Goal: Task Accomplishment & Management: Manage account settings

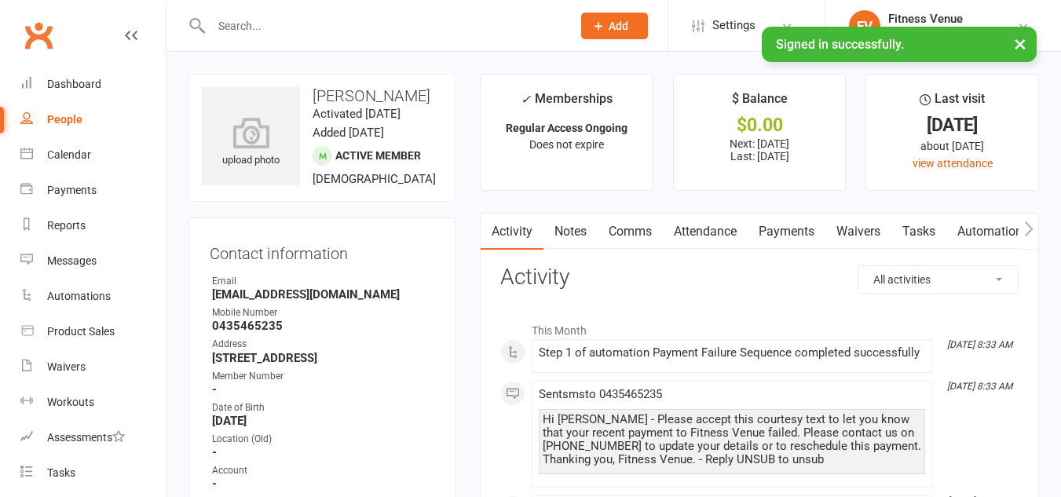
click at [1016, 43] on button "×" at bounding box center [1020, 44] width 28 height 34
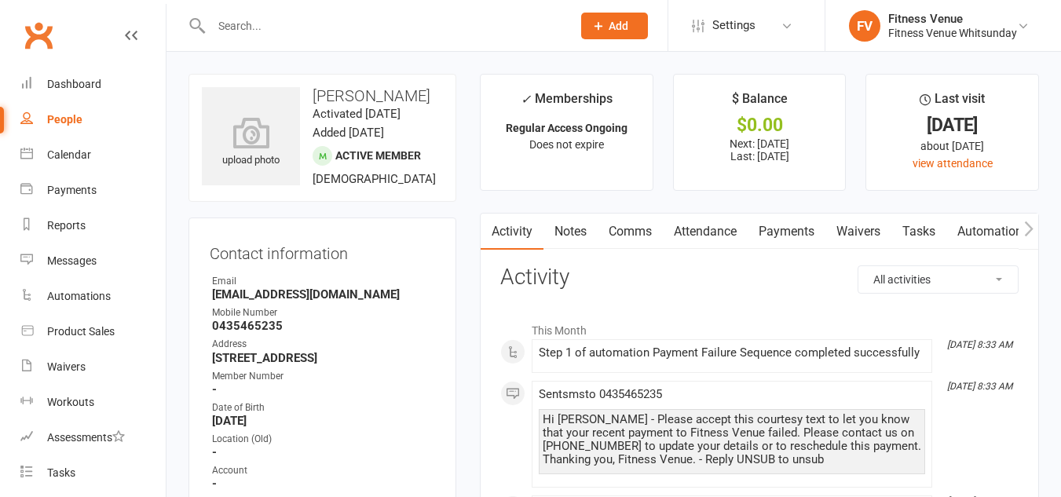
click at [798, 231] on link "Payments" at bounding box center [786, 232] width 78 height 36
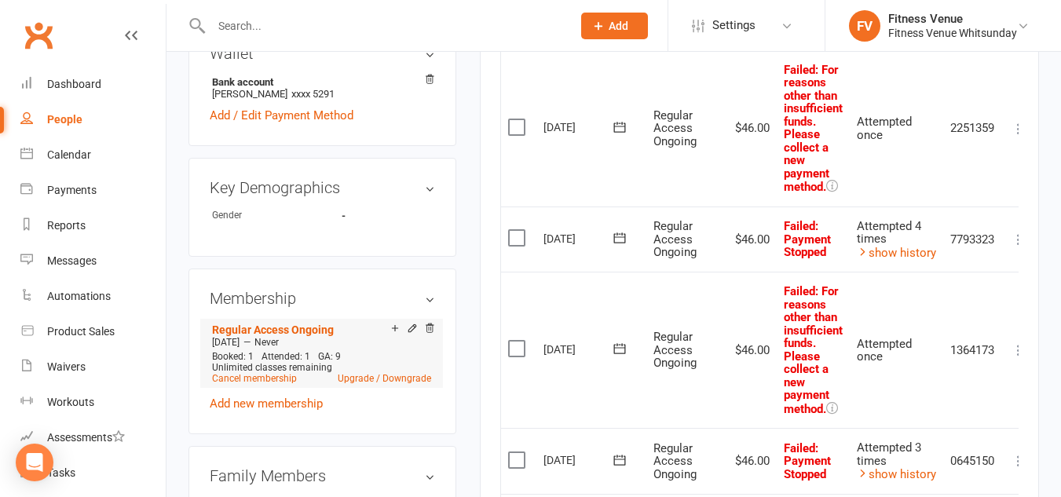
scroll to position [707, 0]
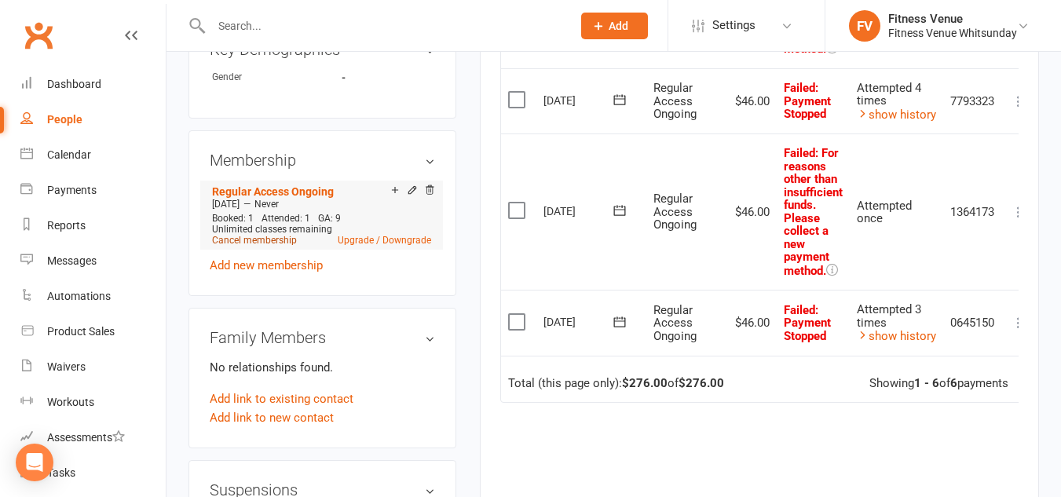
click at [271, 246] on link "Cancel membership" at bounding box center [254, 240] width 85 height 11
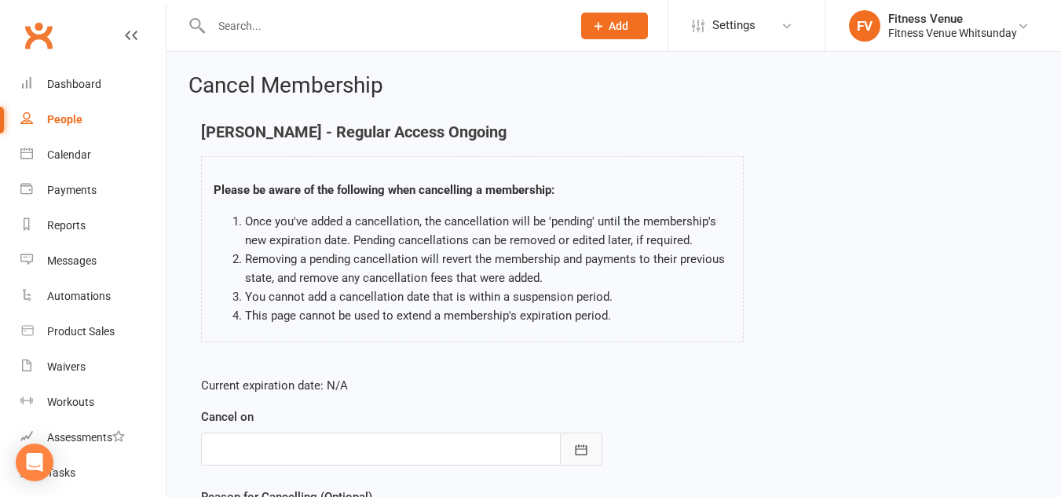
click at [581, 450] on icon "button" at bounding box center [581, 450] width 16 height 16
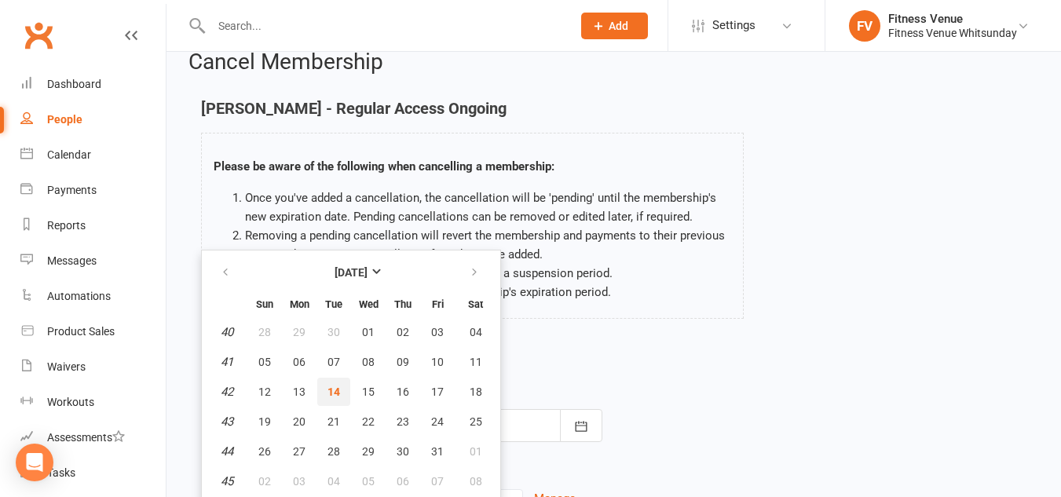
click at [340, 391] on button "14" at bounding box center [333, 392] width 33 height 28
type input "14 Oct 2025"
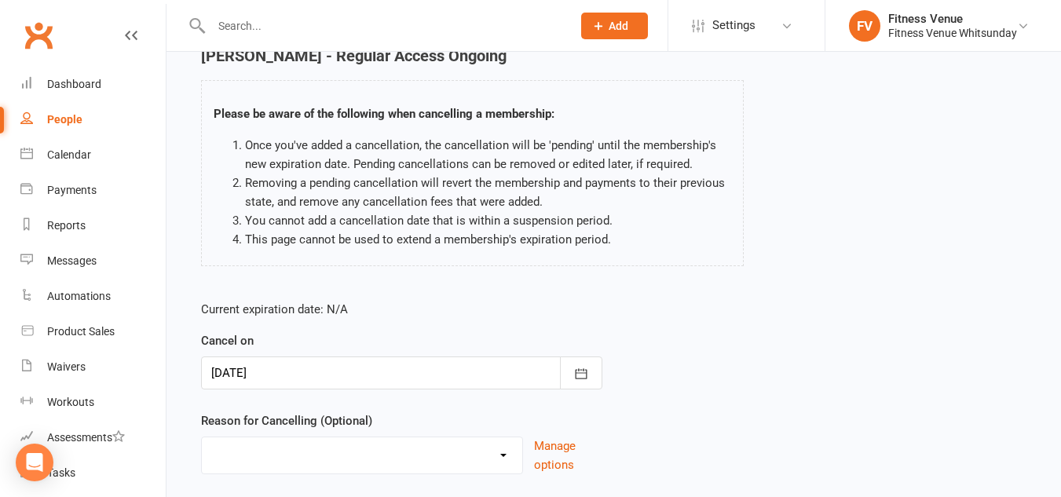
scroll to position [102, 0]
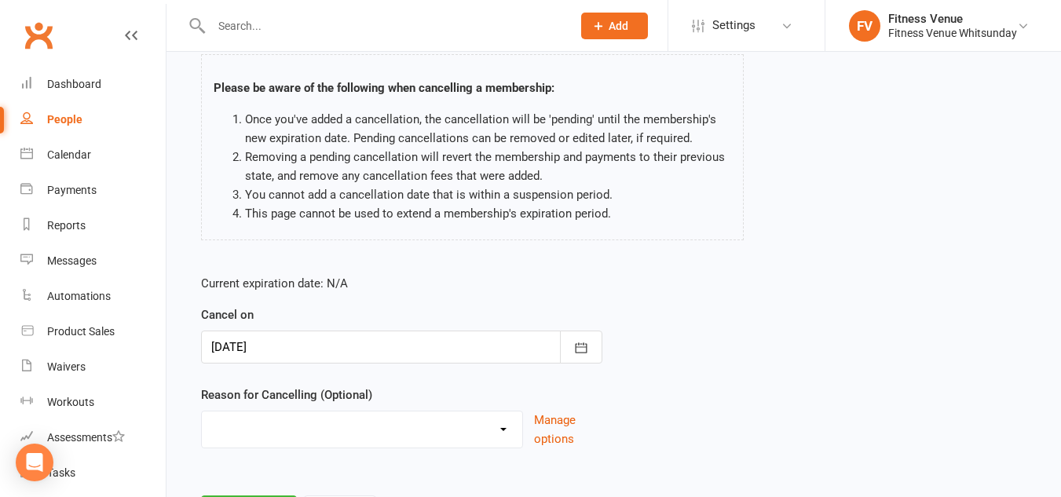
click at [325, 429] on select "Email request Excessive defaults Holiday Injury Leaving town Other reason" at bounding box center [362, 426] width 320 height 31
select select "1"
click at [202, 411] on select "Email request Excessive defaults Holiday Injury Leaving town Other reason" at bounding box center [362, 426] width 320 height 31
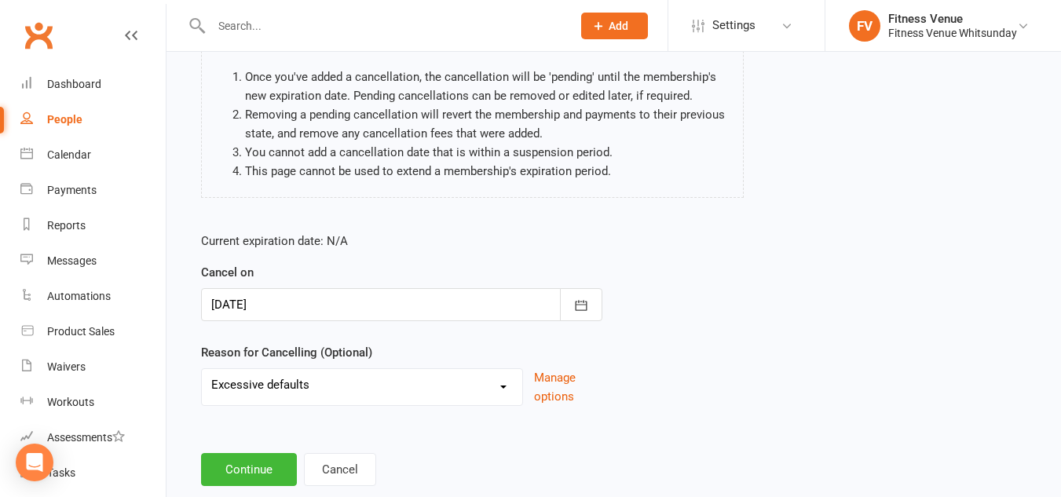
scroll to position [181, 0]
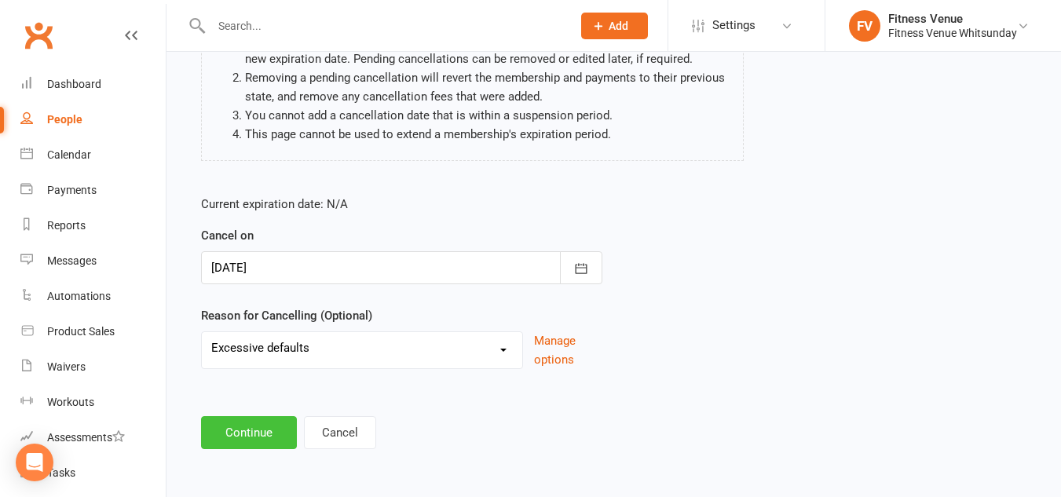
click at [243, 429] on button "Continue" at bounding box center [249, 432] width 96 height 33
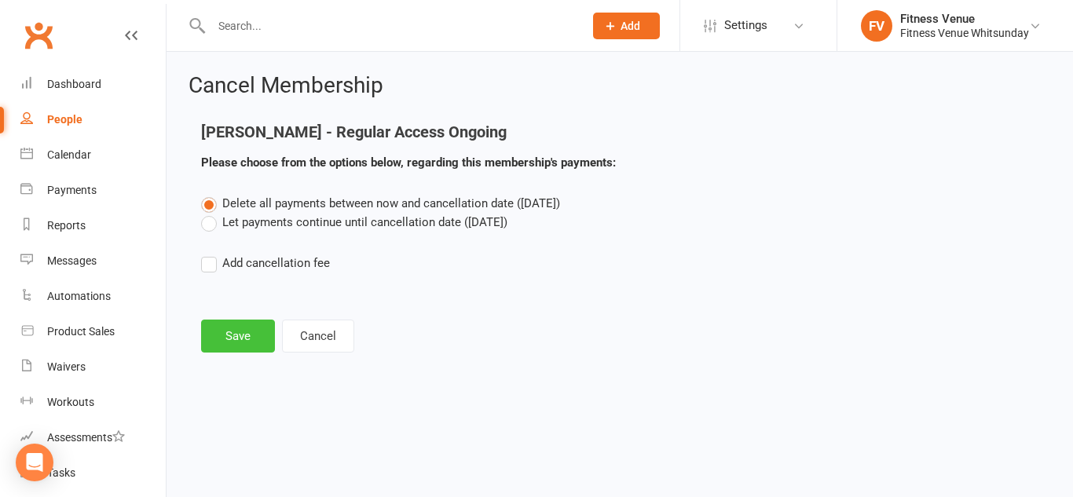
click at [242, 338] on button "Save" at bounding box center [238, 336] width 74 height 33
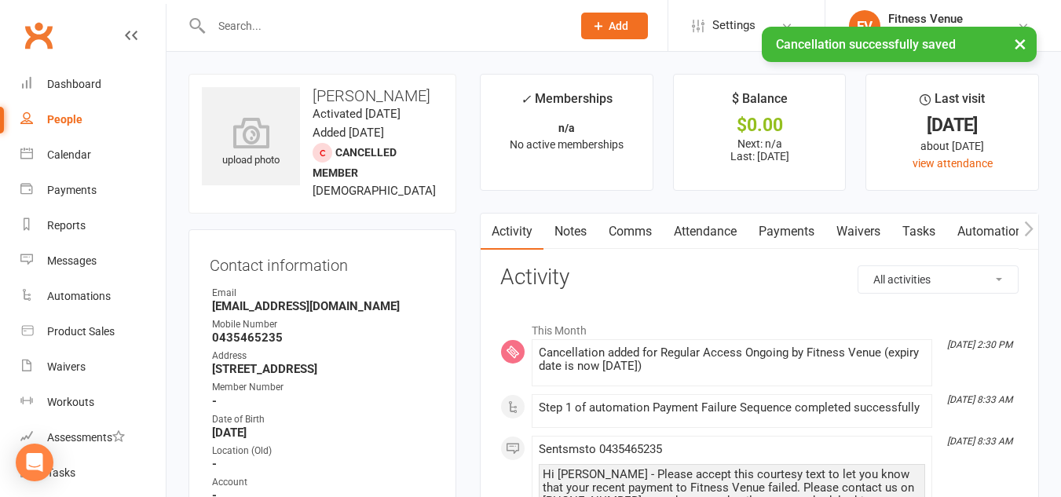
click at [780, 233] on link "Payments" at bounding box center [786, 232] width 78 height 36
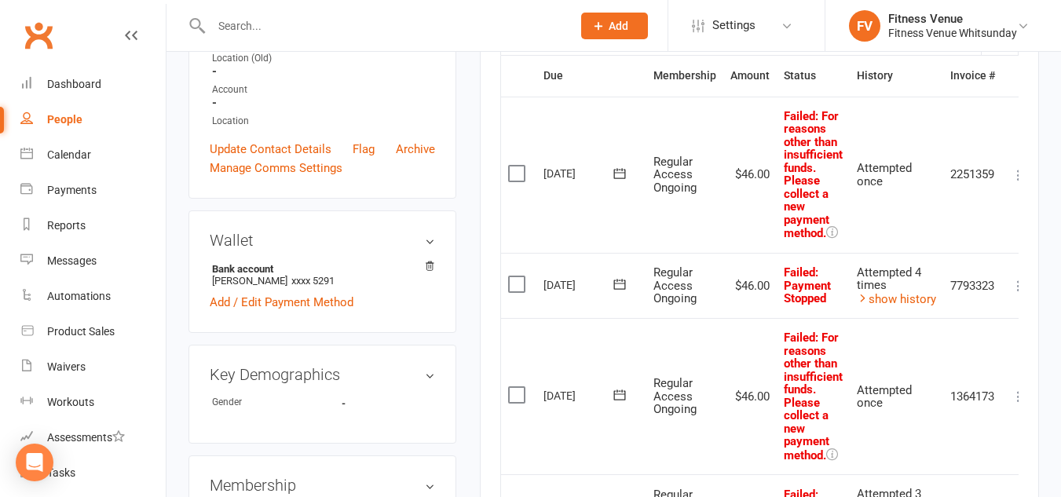
scroll to position [157, 0]
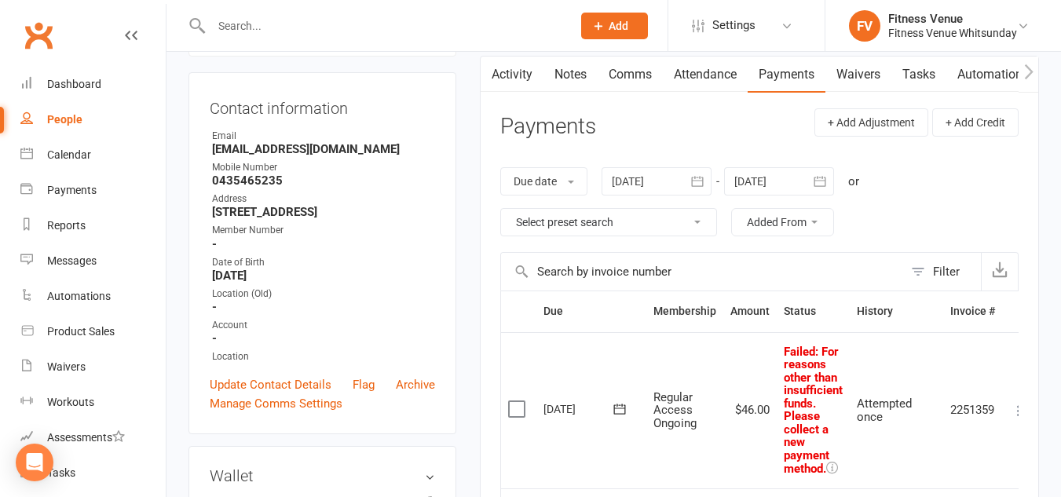
click at [697, 185] on icon "button" at bounding box center [697, 182] width 16 height 16
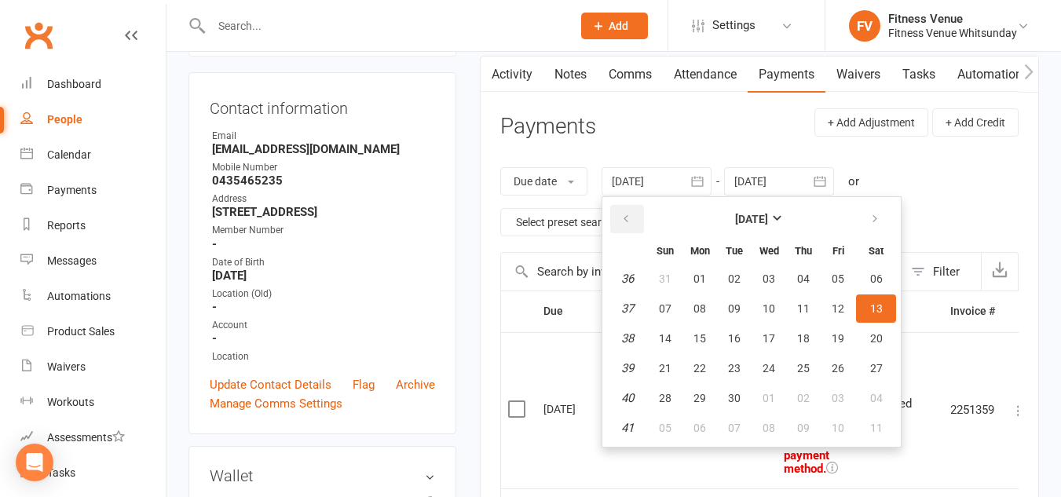
click at [628, 212] on button "button" at bounding box center [627, 219] width 34 height 28
click at [875, 219] on icon "button" at bounding box center [874, 219] width 11 height 13
click at [833, 275] on span "01" at bounding box center [837, 278] width 13 height 13
type input "01 Aug 2025"
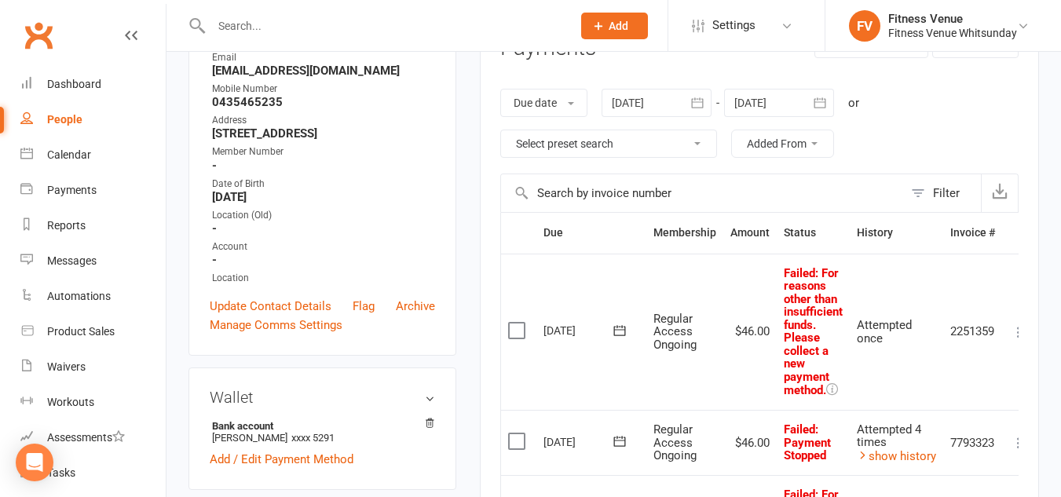
scroll to position [0, 0]
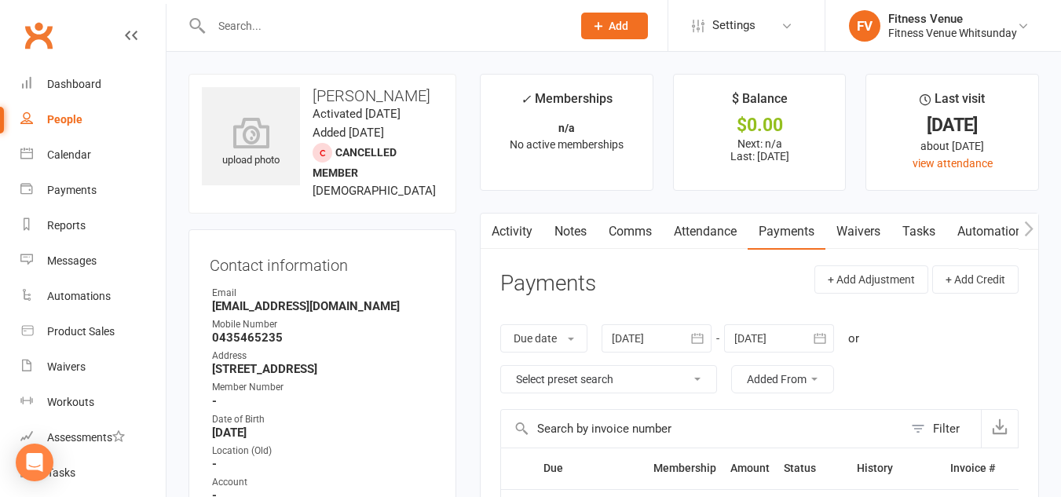
drag, startPoint x: 707, startPoint y: 231, endPoint x: 690, endPoint y: 224, distance: 17.9
click at [697, 225] on link "Attendance" at bounding box center [705, 232] width 85 height 36
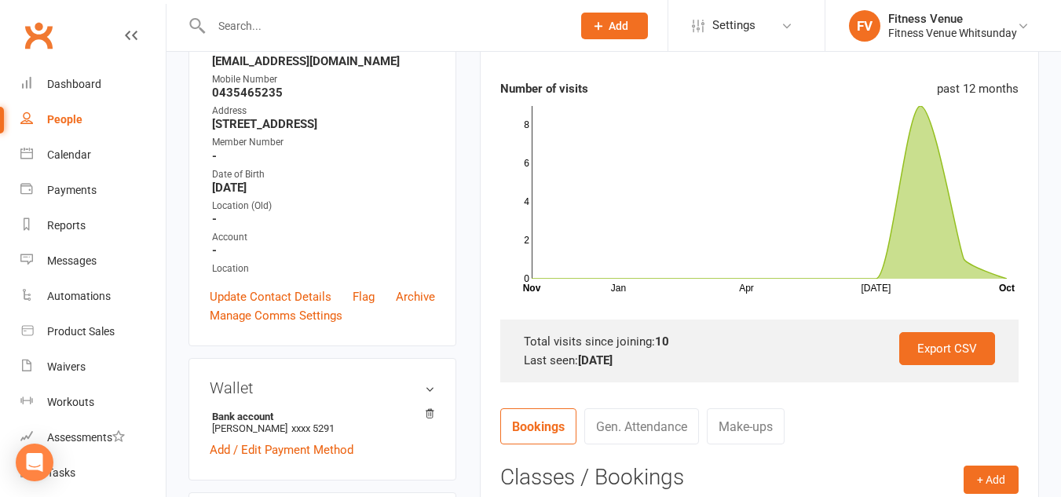
scroll to position [79, 0]
